Goal: Task Accomplishment & Management: Use online tool/utility

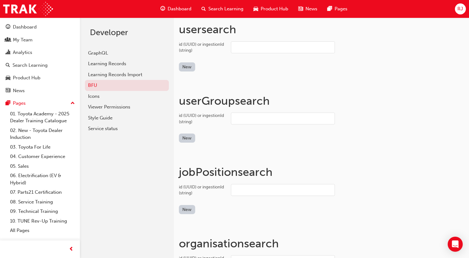
click at [237, 47] on input "id (UUID) or ingestionId (string)" at bounding box center [283, 47] width 104 height 12
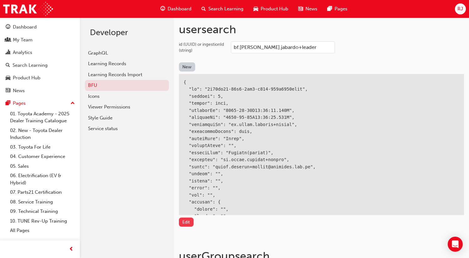
type input "bf.[PERSON_NAME].jabardo+leader"
click at [182, 223] on button "Edit" at bounding box center [186, 222] width 15 height 9
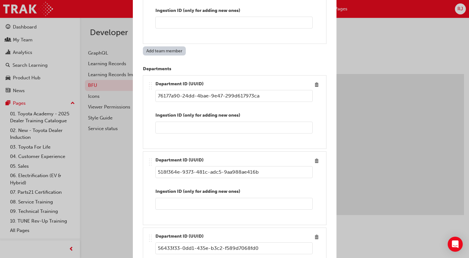
scroll to position [788, 0]
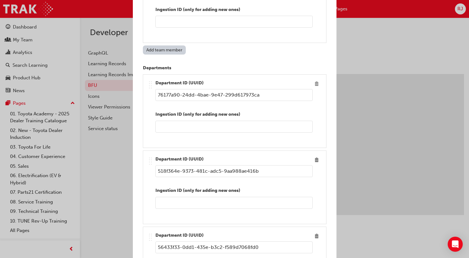
click at [314, 84] on span "Delete" at bounding box center [317, 84] width 8 height 8
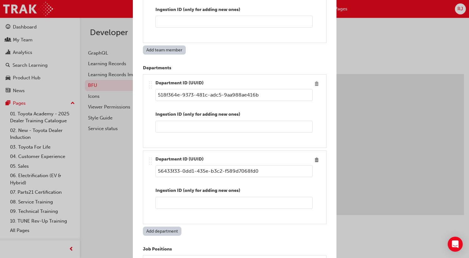
click at [314, 85] on span "Delete" at bounding box center [317, 84] width 8 height 8
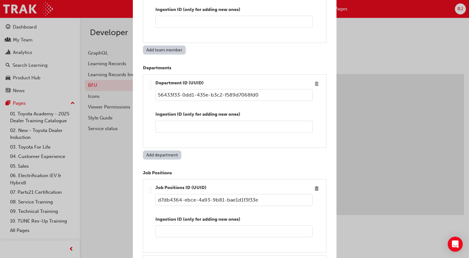
click at [315, 85] on span "Delete" at bounding box center [317, 84] width 8 height 8
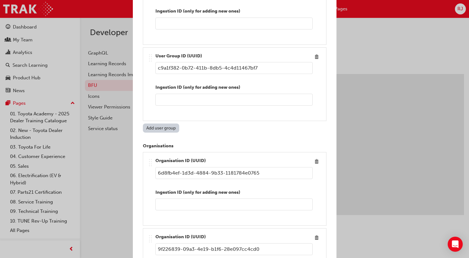
scroll to position [1562, 0]
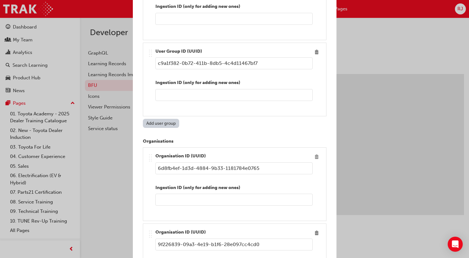
click at [313, 155] on span "Delete" at bounding box center [317, 157] width 8 height 8
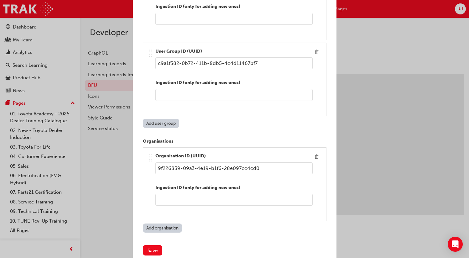
scroll to position [1571, 0]
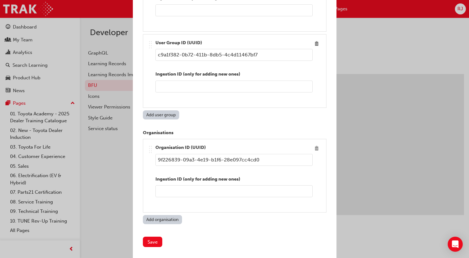
click at [313, 148] on span "Delete" at bounding box center [317, 148] width 8 height 8
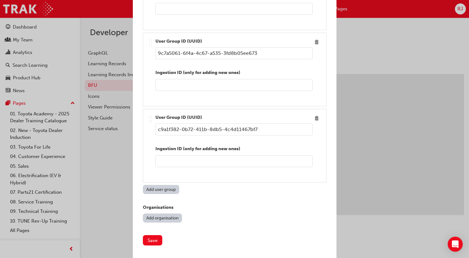
scroll to position [1495, 0]
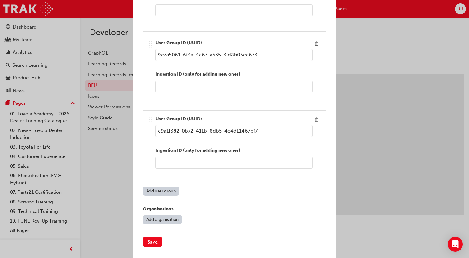
click at [163, 239] on div "Save" at bounding box center [235, 241] width 184 height 15
click at [151, 239] on button "Save" at bounding box center [152, 242] width 19 height 10
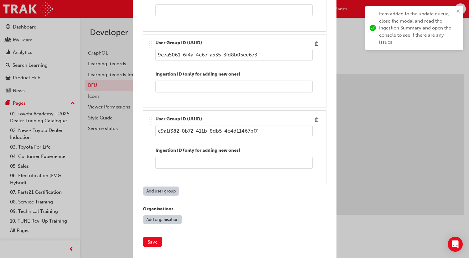
click at [341, 53] on div "Edit item Ingestion ID (optional) bf.[PERSON_NAME].[PERSON_NAME]+leader Active …" at bounding box center [234, 129] width 469 height 258
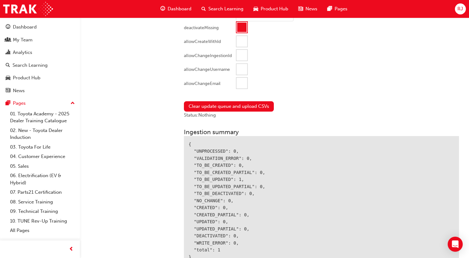
scroll to position [727, 0]
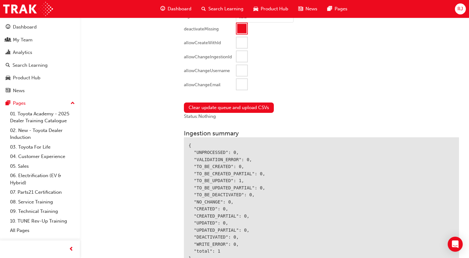
click at [241, 29] on div at bounding box center [241, 28] width 9 height 9
click at [220, 107] on button "Clear update queue and upload CSVs" at bounding box center [229, 107] width 90 height 10
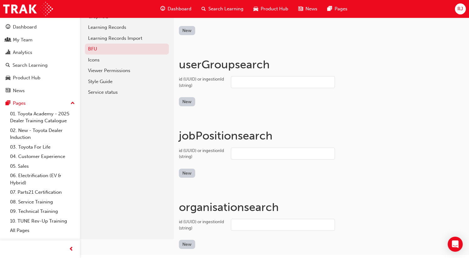
scroll to position [0, 0]
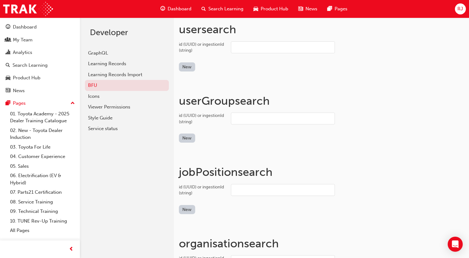
click at [259, 42] on input "id (UUID) or ingestionId (string)" at bounding box center [283, 47] width 104 height 12
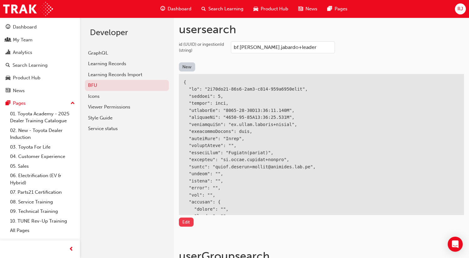
type input "bf.[PERSON_NAME].jabardo+leader"
click at [184, 220] on button "Edit" at bounding box center [186, 222] width 15 height 9
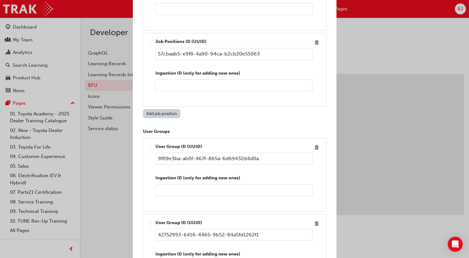
scroll to position [1875, 0]
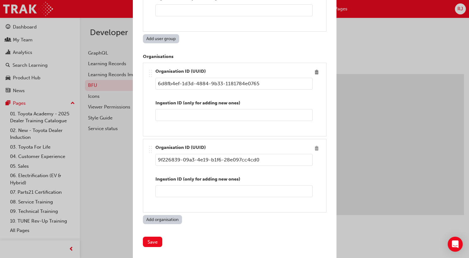
click at [313, 147] on span "Delete" at bounding box center [317, 148] width 8 height 8
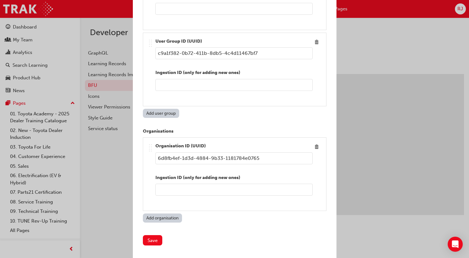
scroll to position [1799, 0]
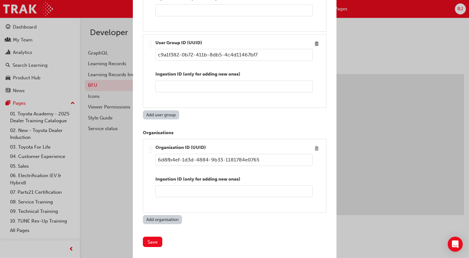
click at [313, 146] on span "Delete" at bounding box center [317, 148] width 8 height 8
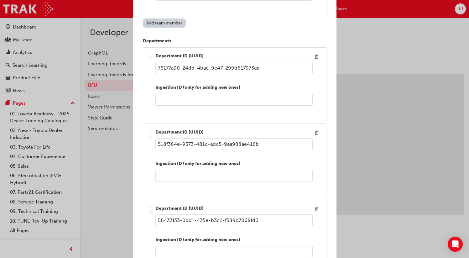
scroll to position [811, 0]
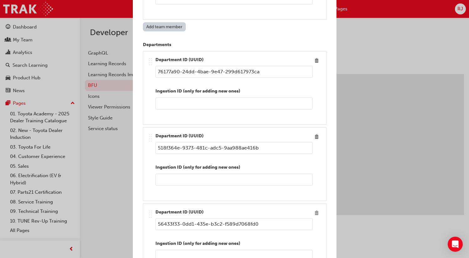
click at [313, 213] on span "Delete" at bounding box center [317, 213] width 8 height 8
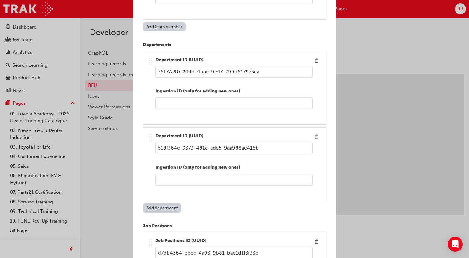
click at [316, 140] on button "Edit item" at bounding box center [317, 137] width 8 height 8
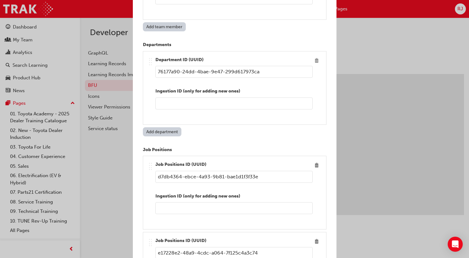
click at [313, 62] on span "Delete" at bounding box center [317, 60] width 8 height 8
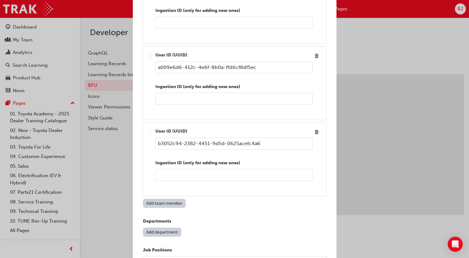
scroll to position [614, 0]
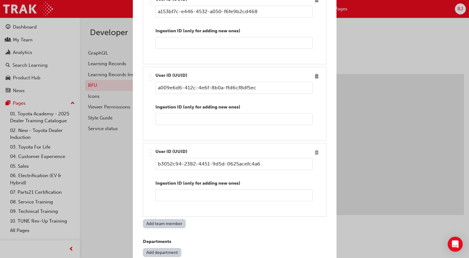
click at [316, 156] on button "Edit item" at bounding box center [317, 152] width 8 height 8
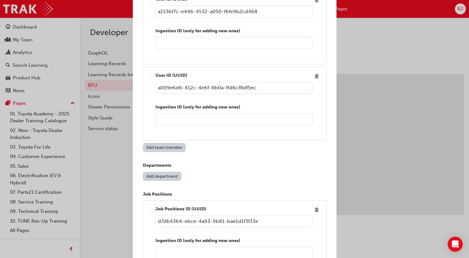
scroll to position [538, 0]
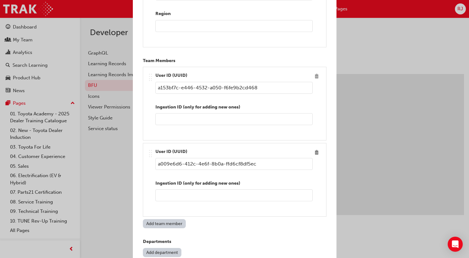
click at [313, 75] on span "Delete" at bounding box center [317, 76] width 8 height 8
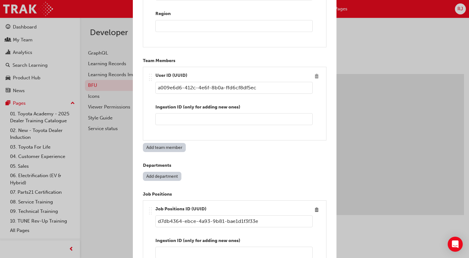
click at [314, 77] on span "Delete" at bounding box center [317, 76] width 8 height 8
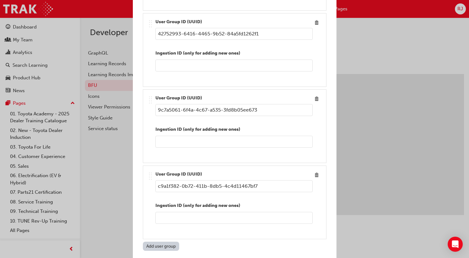
scroll to position [1266, 0]
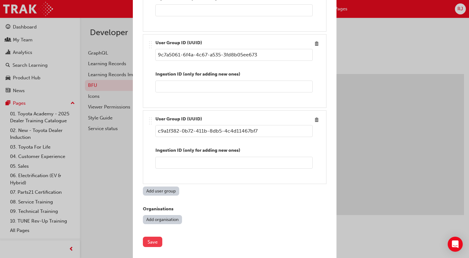
click at [157, 242] on button "Save" at bounding box center [152, 242] width 19 height 10
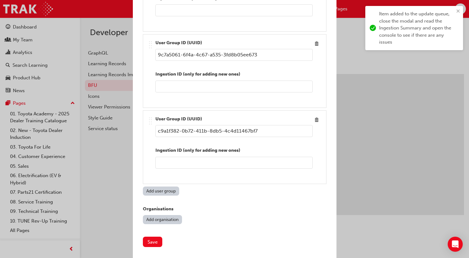
drag, startPoint x: 351, startPoint y: 70, endPoint x: 332, endPoint y: 90, distance: 27.7
click at [351, 70] on div "Edit item Ingestion ID (optional) bf.[PERSON_NAME].[PERSON_NAME]+leader Active …" at bounding box center [234, 129] width 469 height 258
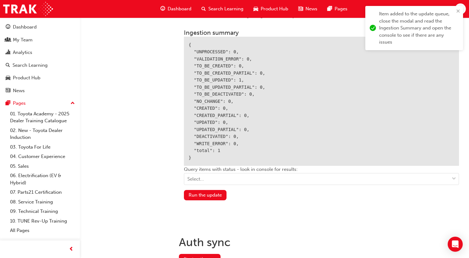
scroll to position [841, 0]
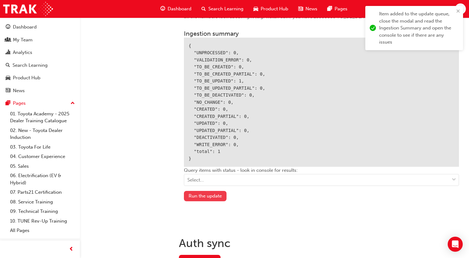
click at [217, 197] on button "Run the update" at bounding box center [205, 196] width 43 height 10
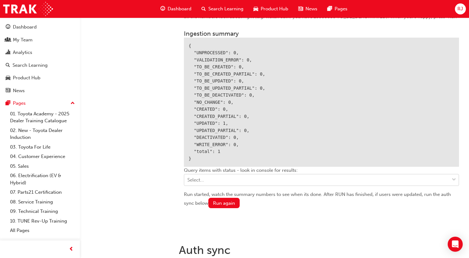
scroll to position [878, 0]
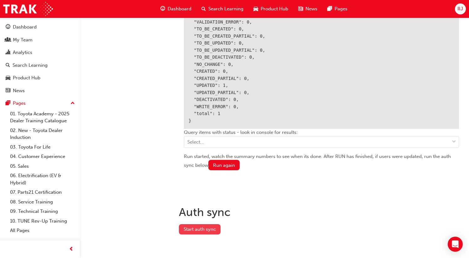
click at [206, 227] on button "Start auth sync" at bounding box center [200, 229] width 42 height 10
